Goal: Transaction & Acquisition: Purchase product/service

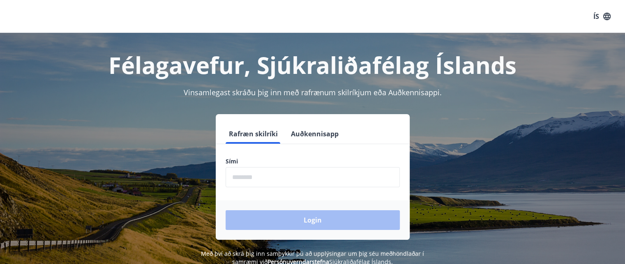
click at [306, 177] on input "phone" at bounding box center [312, 177] width 174 height 20
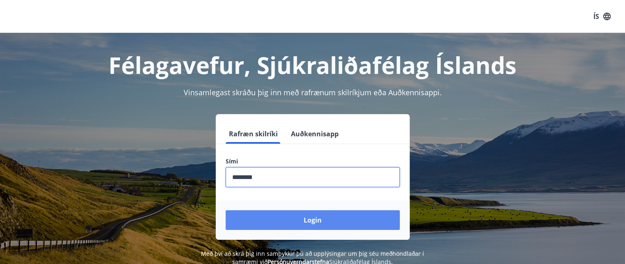
type input "********"
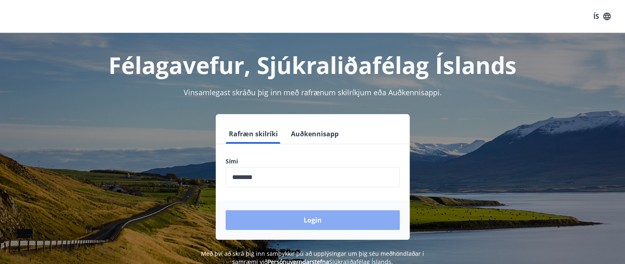
click at [324, 222] on button "Login" at bounding box center [312, 220] width 174 height 20
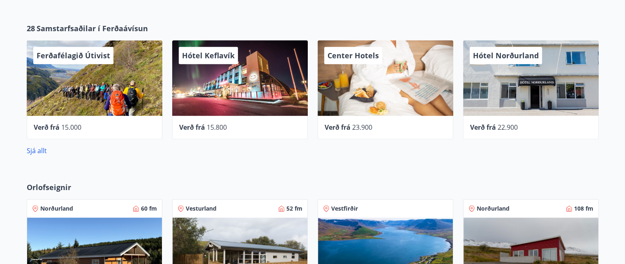
scroll to position [385, 0]
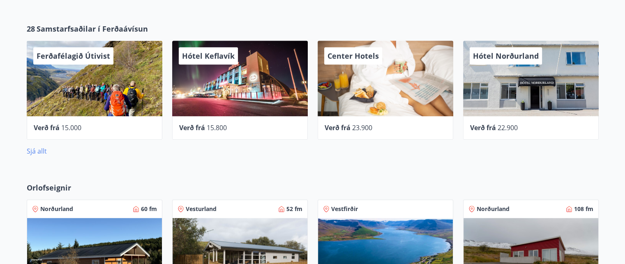
click at [37, 150] on link "Sjá allt" at bounding box center [37, 151] width 20 height 9
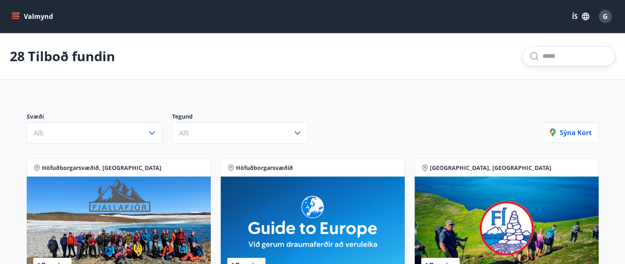
click at [575, 54] on input "text" at bounding box center [575, 56] width 66 height 13
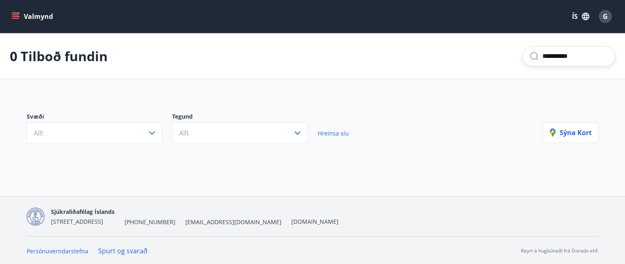
type input "**********"
click at [16, 14] on icon "menu" at bounding box center [15, 16] width 8 height 8
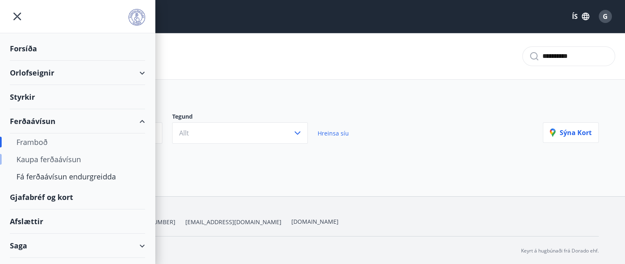
click at [72, 161] on div "Kaupa ferðaávísun" at bounding box center [77, 159] width 122 height 17
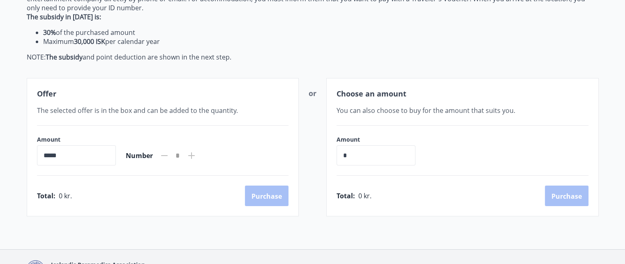
scroll to position [148, 0]
click at [196, 152] on icon at bounding box center [191, 155] width 10 height 10
click at [72, 159] on input "*****" at bounding box center [76, 155] width 79 height 20
click at [47, 155] on input "*****" at bounding box center [76, 155] width 79 height 20
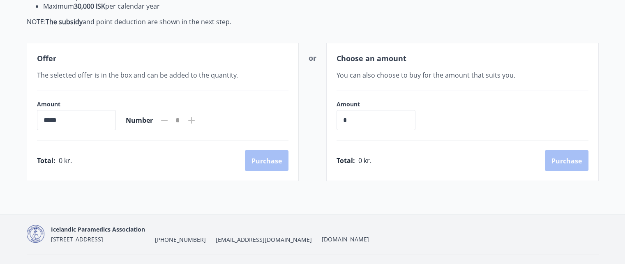
scroll to position [183, 0]
click at [401, 116] on input "*" at bounding box center [375, 119] width 79 height 20
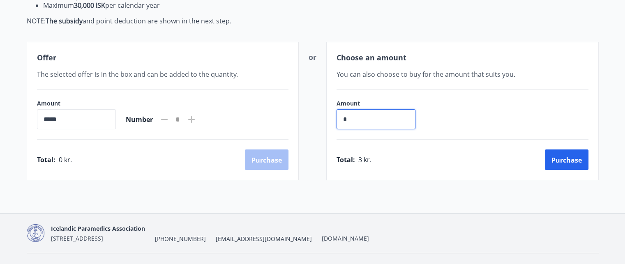
type input "*"
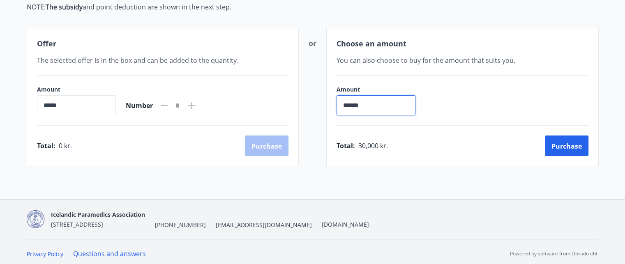
scroll to position [200, 0]
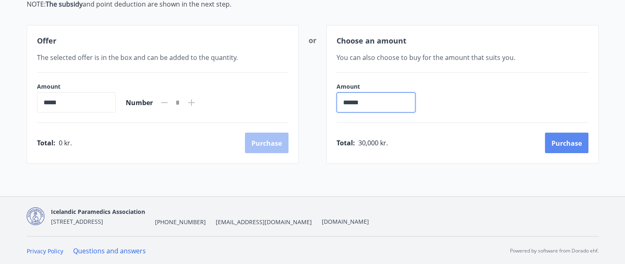
type input "******"
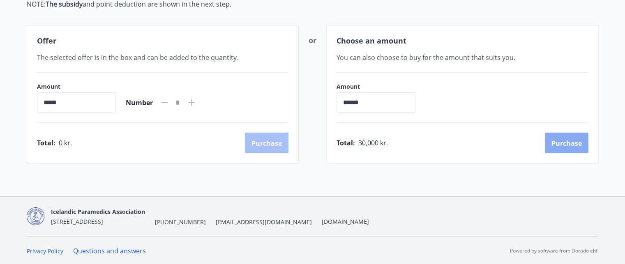
click at [569, 144] on font "Purchase" at bounding box center [566, 143] width 30 height 9
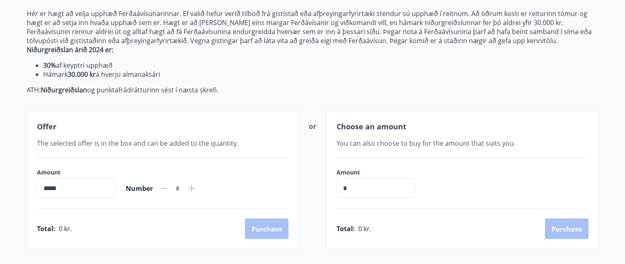
scroll to position [200, 0]
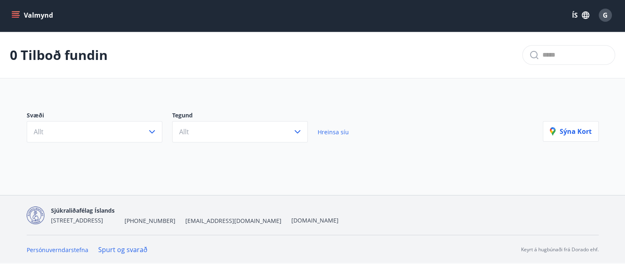
type input "**********"
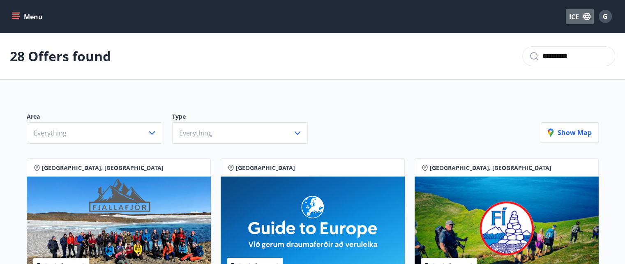
click at [576, 21] on font "ICE" at bounding box center [574, 16] width 10 height 9
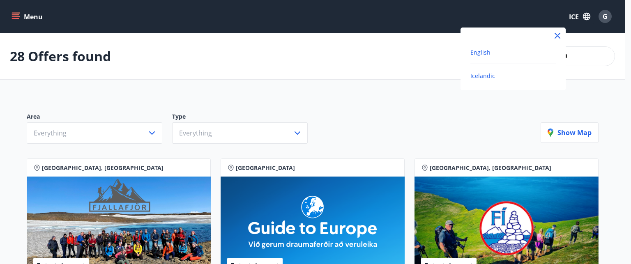
click at [482, 54] on span "English" at bounding box center [480, 52] width 20 height 8
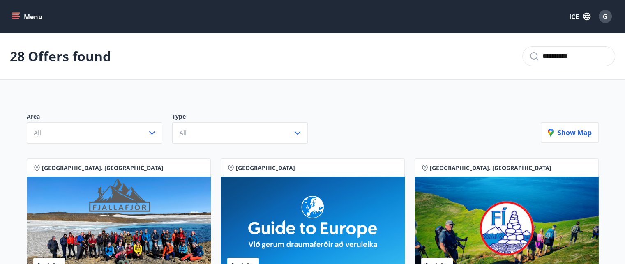
click at [16, 16] on icon "menu" at bounding box center [16, 16] width 9 height 1
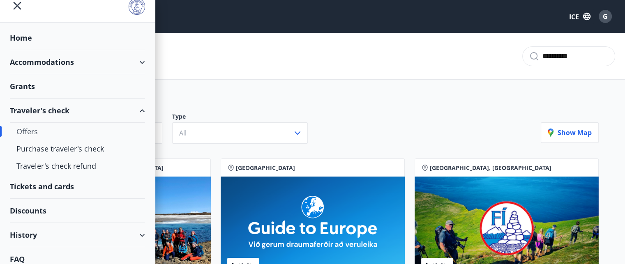
scroll to position [17, 0]
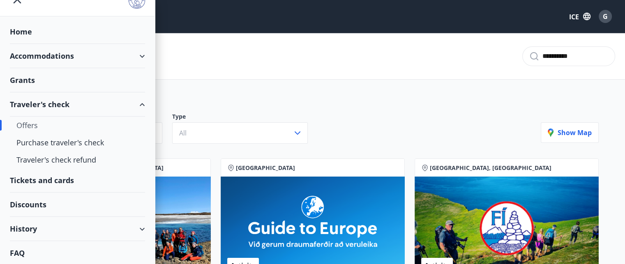
click at [65, 181] on div "Tickets and cards" at bounding box center [77, 180] width 135 height 24
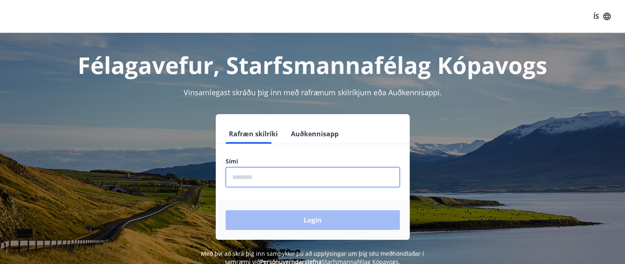
click at [278, 184] on input "phone" at bounding box center [312, 177] width 174 height 20
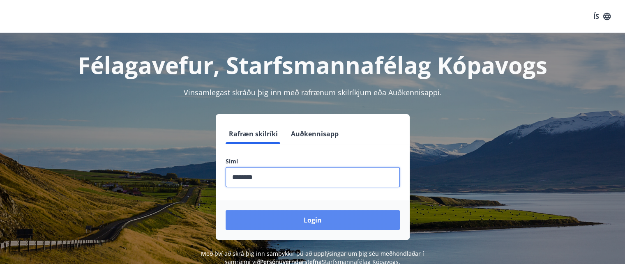
type input "********"
drag, startPoint x: 297, startPoint y: 219, endPoint x: 251, endPoint y: 228, distance: 46.9
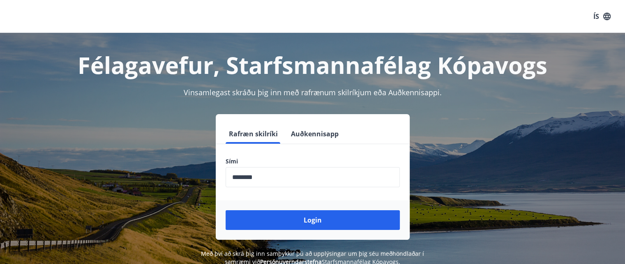
drag, startPoint x: 251, startPoint y: 228, endPoint x: 253, endPoint y: 223, distance: 5.3
click at [253, 223] on button "Login" at bounding box center [312, 220] width 174 height 20
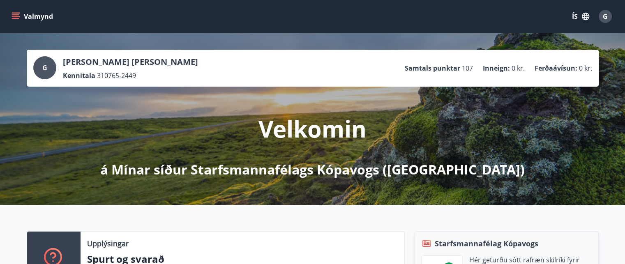
click at [14, 16] on icon "menu" at bounding box center [15, 16] width 8 height 8
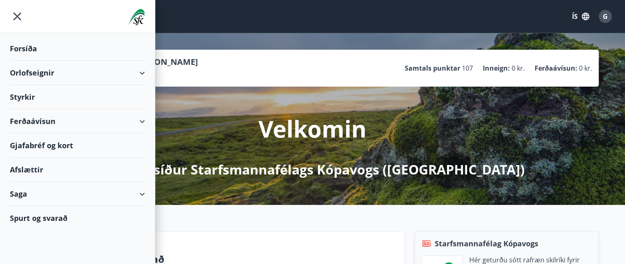
drag, startPoint x: 58, startPoint y: 147, endPoint x: 42, endPoint y: 143, distance: 16.6
click at [42, 143] on div "Gjafabréf og kort" at bounding box center [77, 145] width 135 height 24
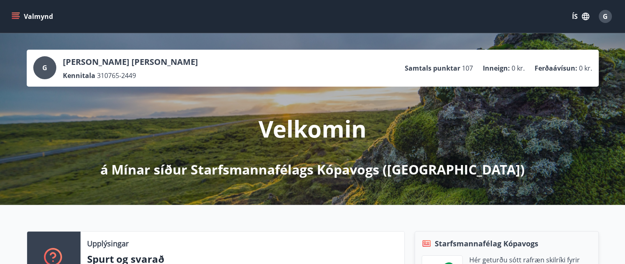
drag, startPoint x: 608, startPoint y: 18, endPoint x: 390, endPoint y: 53, distance: 220.8
click at [390, 53] on div "G Gina Barriga Cuizon Kennitala 310765-2449 Samtals punktar 107 Inneign : 0 kr.…" at bounding box center [313, 68] width 572 height 37
click at [608, 13] on div "G" at bounding box center [604, 16] width 13 height 13
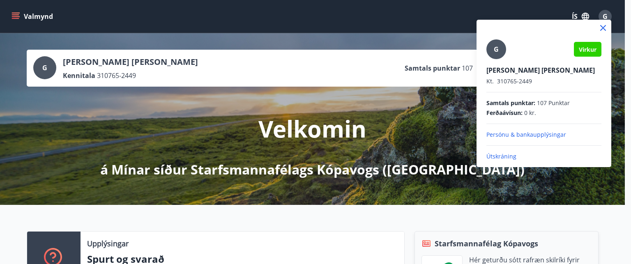
click at [431, 54] on div at bounding box center [315, 132] width 631 height 264
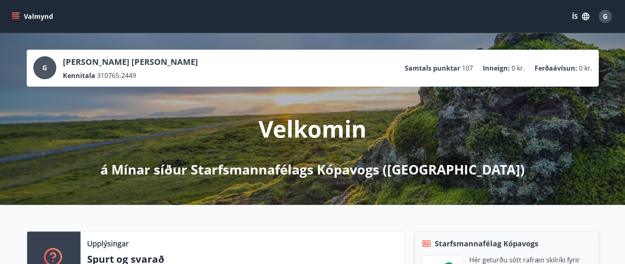
click at [606, 12] on span "G" at bounding box center [604, 16] width 5 height 9
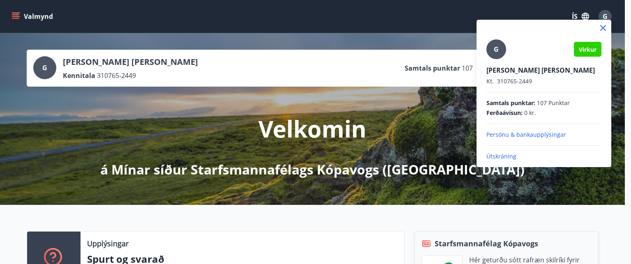
click at [496, 47] on span "G" at bounding box center [496, 49] width 5 height 9
click at [496, 60] on input "G" at bounding box center [542, 64] width 112 height 9
click at [16, 13] on div at bounding box center [315, 132] width 631 height 264
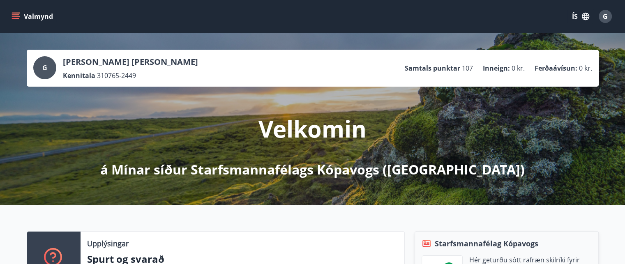
click at [16, 13] on icon "menu" at bounding box center [16, 13] width 9 height 1
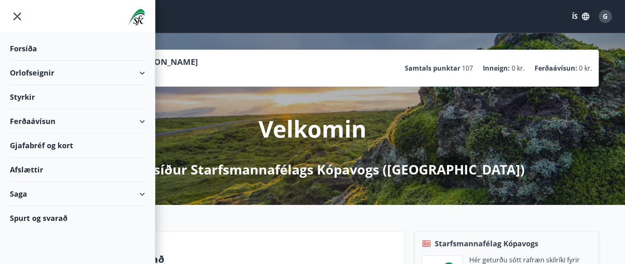
click at [62, 138] on div "Gjafabréf og kort" at bounding box center [77, 145] width 135 height 24
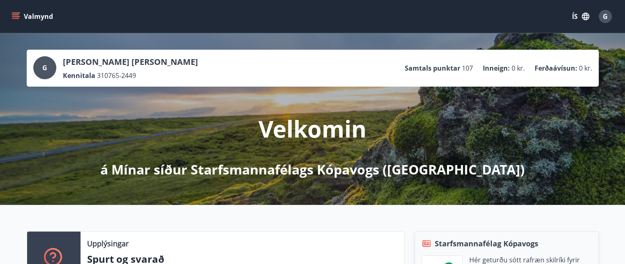
click at [16, 16] on icon "menu" at bounding box center [16, 16] width 9 height 1
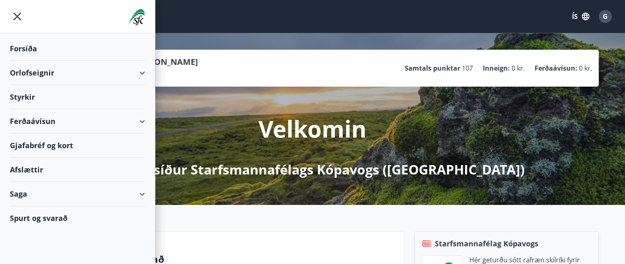
click at [61, 146] on div "Gjafabréf og kort" at bounding box center [77, 145] width 135 height 24
